Goal: Book appointment/travel/reservation

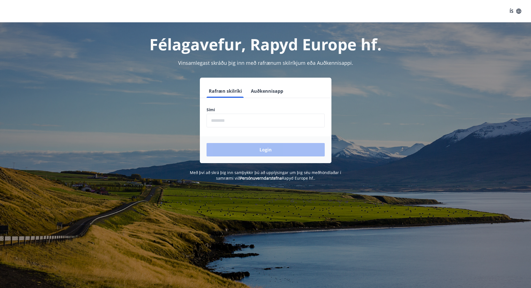
click at [246, 115] on input "phone" at bounding box center [266, 121] width 118 height 14
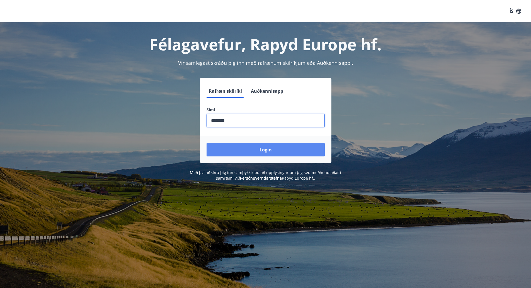
type input "********"
click at [254, 150] on button "Login" at bounding box center [266, 149] width 118 height 13
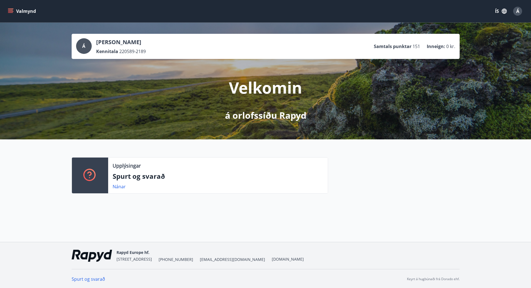
click at [13, 9] on icon "menu" at bounding box center [11, 11] width 6 height 6
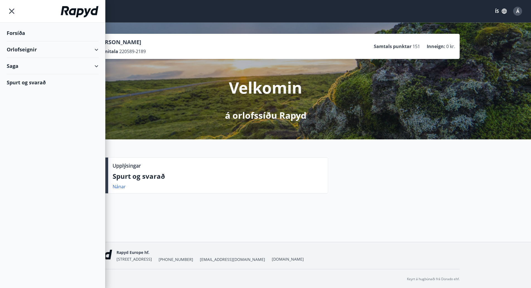
click at [38, 50] on div "Orlofseignir" at bounding box center [53, 49] width 92 height 16
click at [28, 77] on div "Bókunardagatal" at bounding box center [52, 75] width 83 height 12
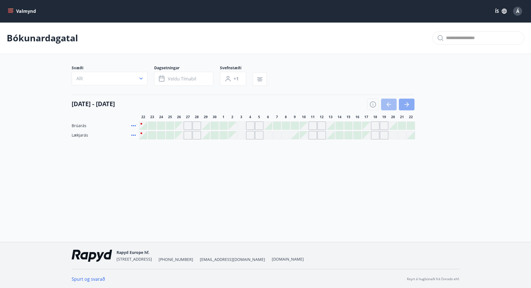
click at [408, 106] on icon "button" at bounding box center [407, 104] width 7 height 7
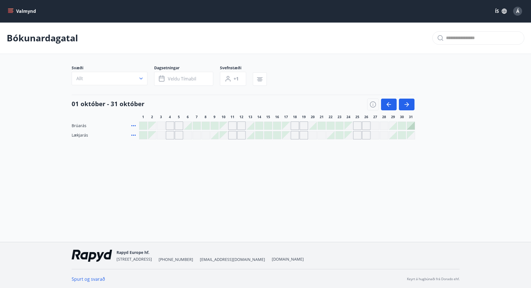
click at [410, 126] on div at bounding box center [411, 126] width 8 height 8
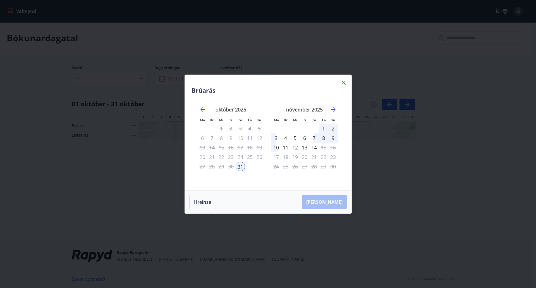
click at [322, 125] on div "1" at bounding box center [323, 128] width 9 height 9
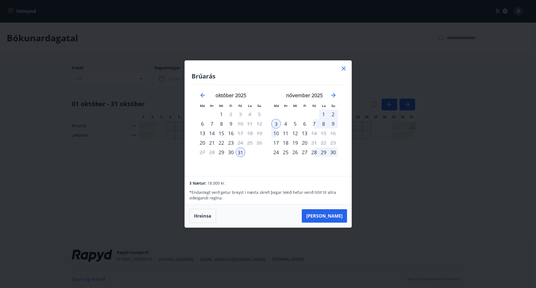
click at [344, 65] on icon at bounding box center [343, 68] width 7 height 7
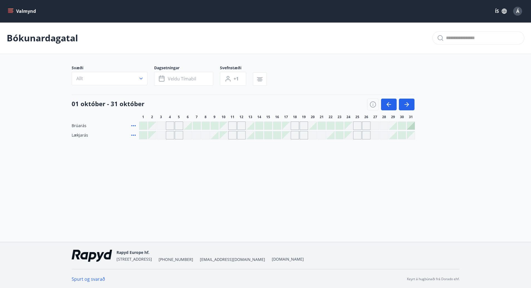
click at [411, 135] on div "Gráir dagar eru ekki bókanlegir" at bounding box center [411, 135] width 8 height 8
click at [410, 135] on div "Gráir dagar eru ekki bókanlegir" at bounding box center [411, 135] width 8 height 8
click at [14, 11] on button "Valmynd" at bounding box center [23, 11] width 32 height 10
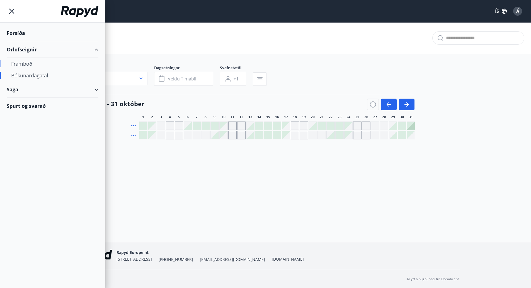
click at [29, 63] on div "Framboð" at bounding box center [52, 64] width 83 height 12
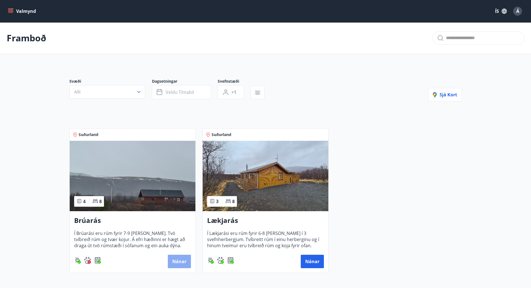
click at [181, 259] on button "Nánar" at bounding box center [179, 260] width 23 height 13
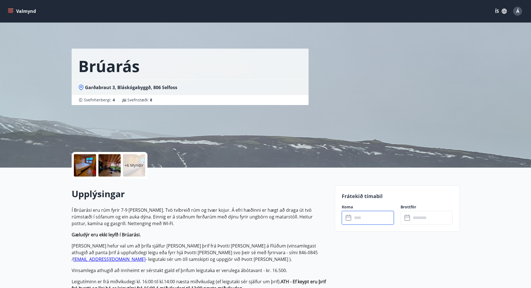
click at [355, 223] on input "text" at bounding box center [374, 218] width 42 height 14
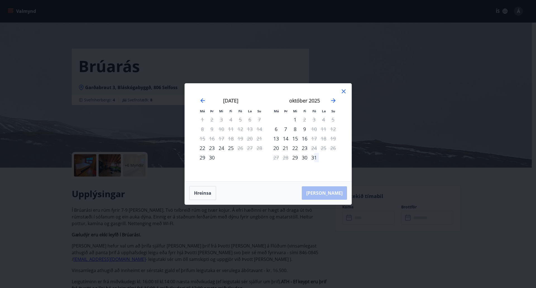
click at [316, 158] on div "31" at bounding box center [313, 157] width 9 height 9
click at [332, 101] on icon "Move forward to switch to the next month." at bounding box center [333, 100] width 7 height 7
click at [332, 119] on div "2" at bounding box center [332, 119] width 9 height 9
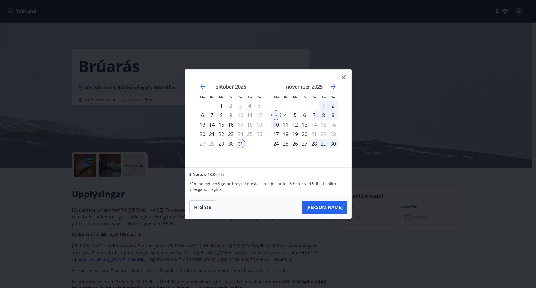
click at [343, 74] on icon at bounding box center [343, 77] width 7 height 7
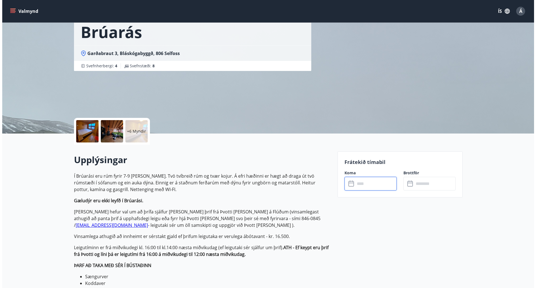
scroll to position [35, 0]
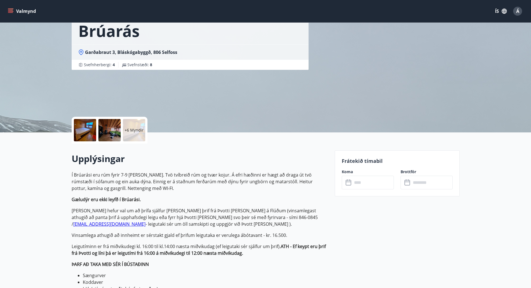
click at [136, 131] on p "+6 Myndir" at bounding box center [134, 130] width 19 height 6
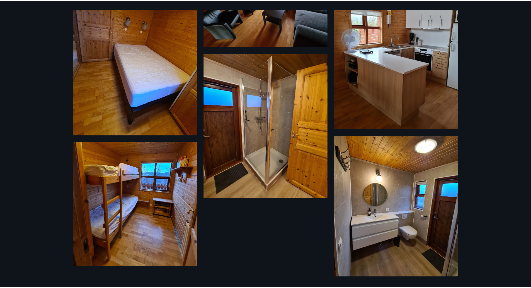
scroll to position [0, 0]
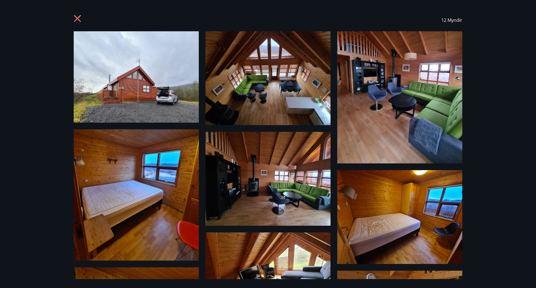
click at [79, 14] on div "12 Myndir" at bounding box center [268, 20] width 388 height 22
click at [79, 19] on icon at bounding box center [78, 19] width 9 height 9
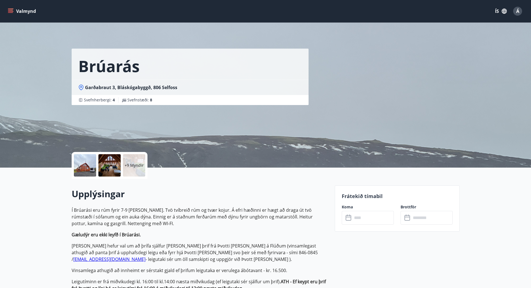
click at [18, 10] on button "Valmynd" at bounding box center [23, 11] width 32 height 10
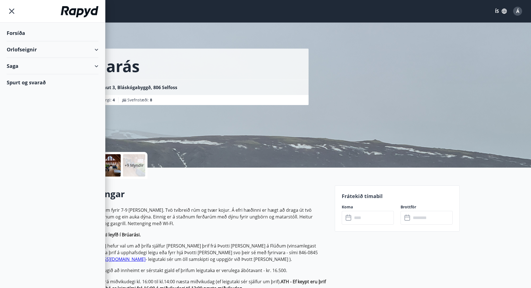
click at [25, 47] on div "Orlofseignir" at bounding box center [53, 49] width 92 height 16
click at [26, 62] on div "Framboð" at bounding box center [52, 64] width 83 height 12
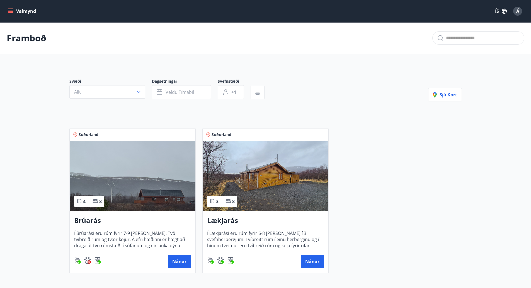
click at [245, 182] on img at bounding box center [266, 176] width 126 height 70
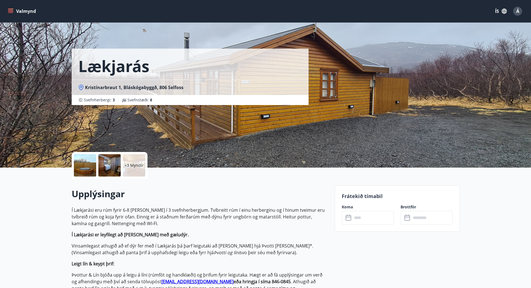
click at [138, 164] on p "+3 Myndir" at bounding box center [134, 165] width 19 height 6
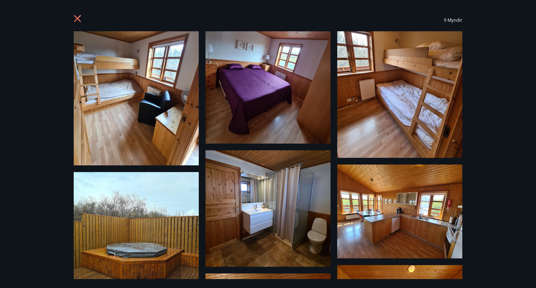
click at [80, 19] on icon at bounding box center [78, 19] width 9 height 9
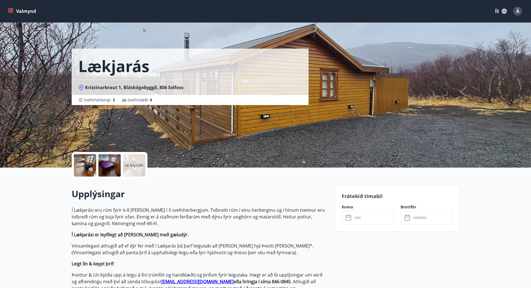
scroll to position [2, 0]
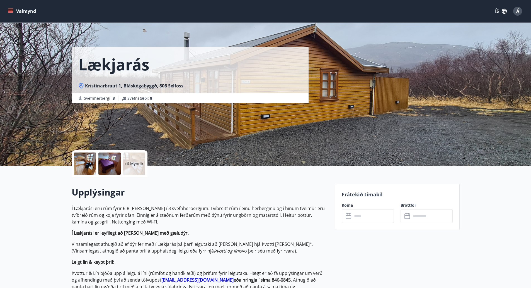
click at [12, 8] on icon "menu" at bounding box center [11, 11] width 6 height 6
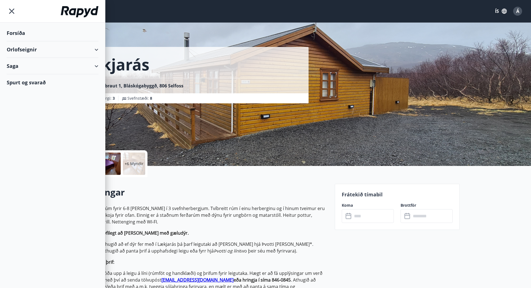
click at [23, 51] on div "Orlofseignir" at bounding box center [53, 49] width 92 height 16
click at [26, 63] on div "Framboð" at bounding box center [52, 64] width 83 height 12
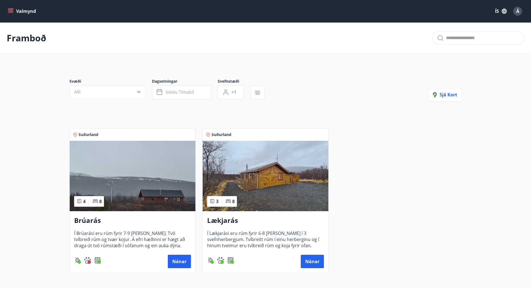
click at [123, 194] on img at bounding box center [133, 176] width 126 height 70
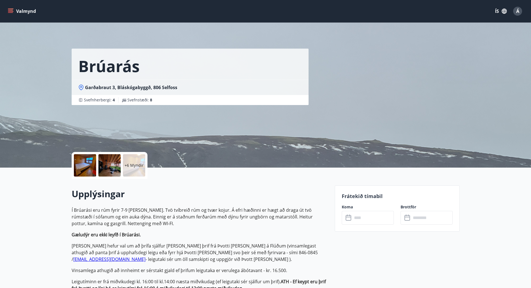
click at [134, 165] on p "+6 Myndir" at bounding box center [134, 165] width 19 height 6
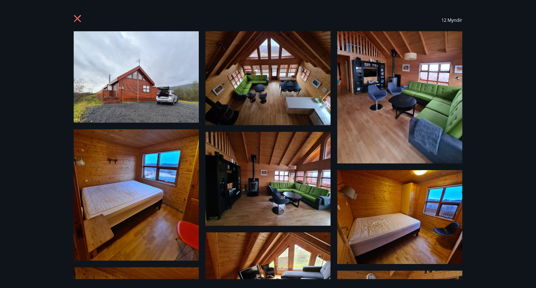
click at [71, 15] on div "12 Myndir" at bounding box center [268, 20] width 402 height 22
click at [83, 19] on div "12 Myndir" at bounding box center [268, 20] width 388 height 22
click at [80, 19] on icon at bounding box center [78, 19] width 9 height 9
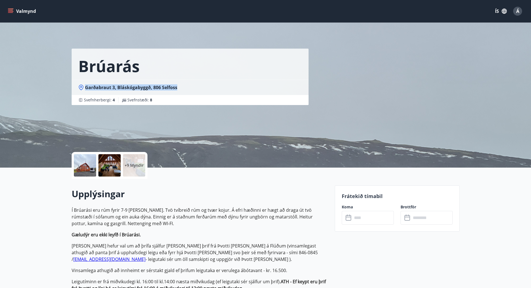
drag, startPoint x: 183, startPoint y: 87, endPoint x: 85, endPoint y: 85, distance: 97.7
click at [85, 85] on div "Garðabraut 3, Bláskógabyggð, 806 Selfoss" at bounding box center [190, 87] width 224 height 6
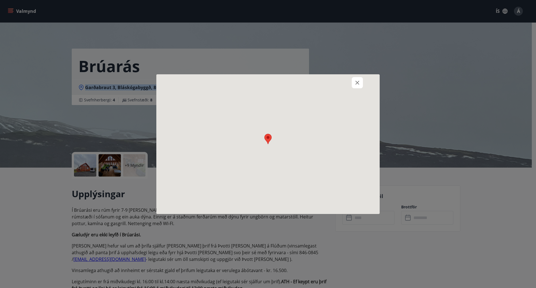
copy span "Garðabraut 3, Bláskógabyggð, 806 Selfoss"
